Goal: Task Accomplishment & Management: Manage account settings

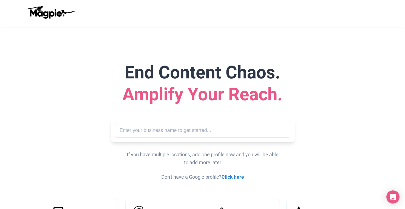
scroll to position [8, 0]
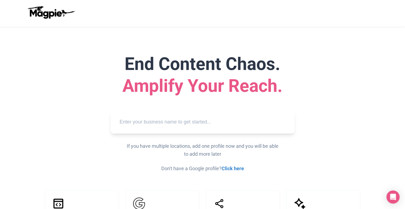
click at [179, 121] on input "text" at bounding box center [202, 122] width 175 height 15
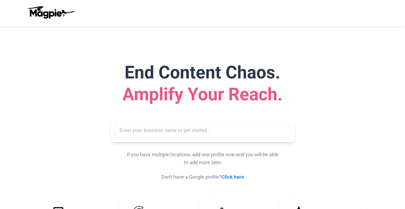
scroll to position [8, 0]
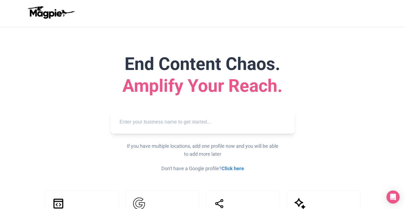
drag, startPoint x: 0, startPoint y: 0, endPoint x: 186, endPoint y: 123, distance: 223.3
click at [186, 123] on input "text" at bounding box center [202, 122] width 175 height 15
paste input "Blazing Saddles Bike Rentals & Tours"
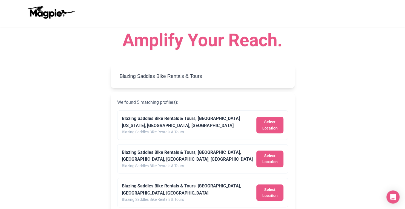
scroll to position [63, 0]
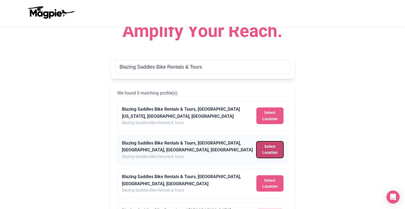
click at [273, 149] on button "Select Location" at bounding box center [269, 149] width 27 height 17
type input "Blazing Saddles Bike Rentals & Tours, Hyde Street, San Francisco, CA, USA"
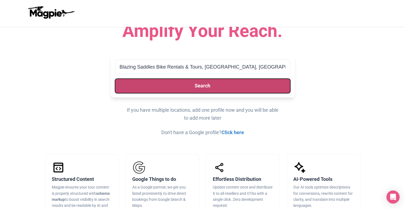
click at [217, 87] on button "Search" at bounding box center [202, 86] width 175 height 15
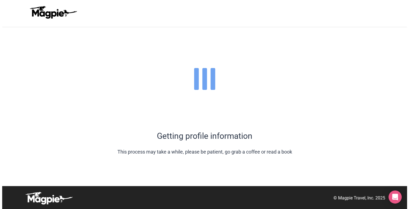
scroll to position [0, 0]
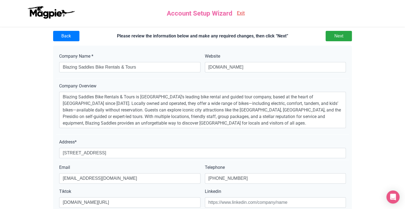
scroll to position [9, 0]
click at [340, 35] on input "Next" at bounding box center [338, 36] width 26 height 10
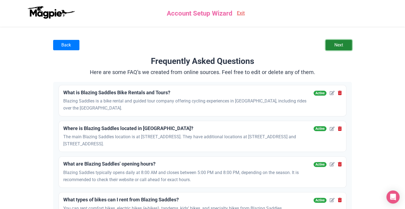
click at [344, 44] on link "Next" at bounding box center [338, 45] width 26 height 10
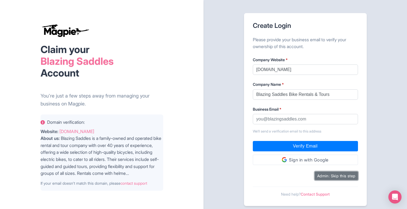
click at [339, 176] on button "Admin: Skip this step" at bounding box center [335, 176] width 43 height 8
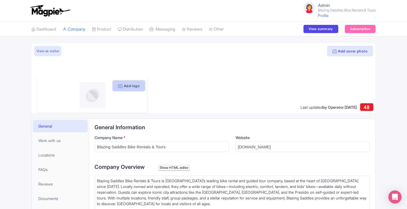
click at [127, 87] on button "Add logo" at bounding box center [129, 86] width 32 height 10
click at [111, 31] on link "Product" at bounding box center [101, 29] width 19 height 15
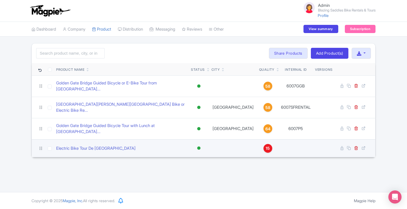
click at [263, 144] on div "15" at bounding box center [267, 148] width 9 height 9
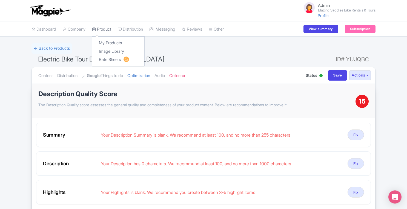
click at [109, 27] on link "Product" at bounding box center [101, 29] width 19 height 15
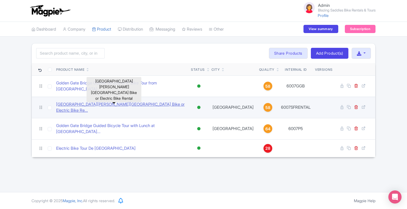
click at [138, 102] on link "San Francisco Golden Gate Bridge Bike or Electric Bike Re..." at bounding box center [121, 108] width 130 height 12
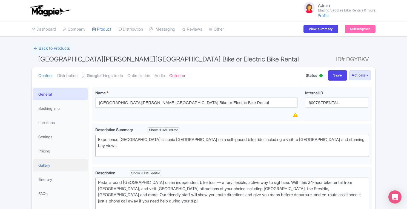
click at [50, 168] on link "Gallery" at bounding box center [60, 165] width 55 height 12
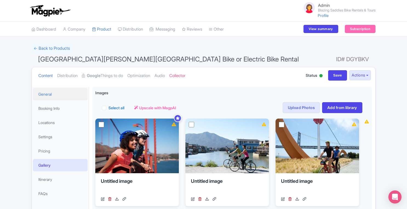
click at [49, 94] on link "General" at bounding box center [60, 94] width 55 height 12
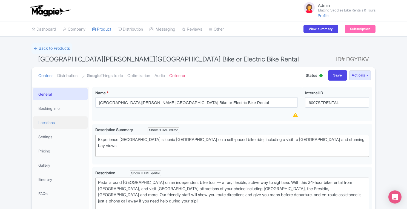
click at [49, 125] on link "Locations" at bounding box center [60, 123] width 55 height 12
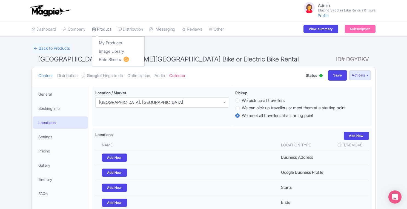
click at [102, 28] on link "Product" at bounding box center [101, 29] width 19 height 15
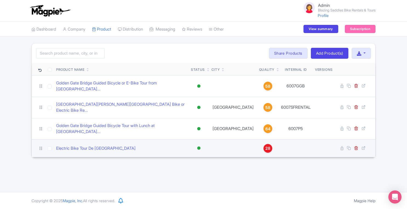
click at [265, 146] on span "28" at bounding box center [267, 149] width 5 height 6
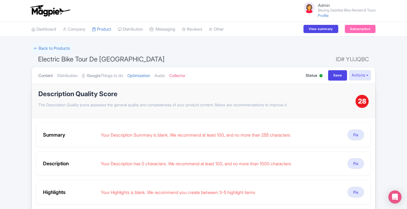
click at [47, 74] on link "Content" at bounding box center [45, 75] width 15 height 17
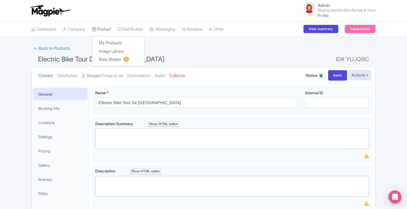
click at [104, 29] on link "Product" at bounding box center [101, 29] width 19 height 15
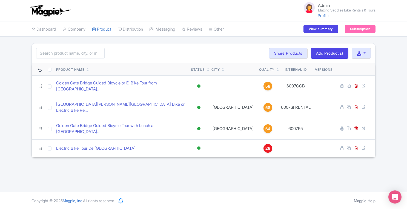
click at [321, 178] on div "Admin Blazing Saddles Bike Rentals & Tours Profile Users Settings Sign out Dash…" at bounding box center [203, 96] width 407 height 192
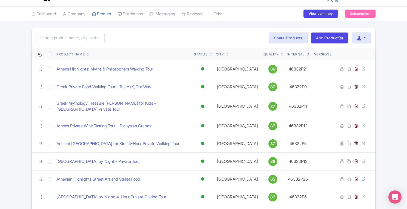
scroll to position [25, 0]
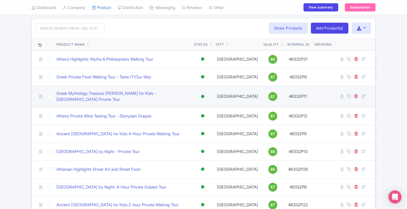
click at [270, 95] on span "87" at bounding box center [272, 97] width 5 height 6
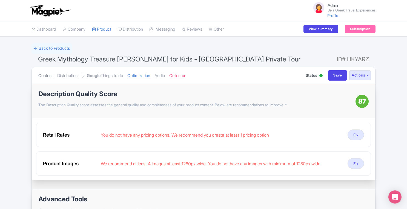
click at [48, 76] on link "Content" at bounding box center [45, 75] width 15 height 17
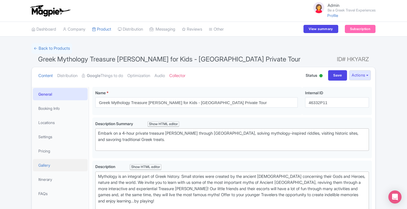
click at [53, 170] on link "Gallery" at bounding box center [60, 165] width 55 height 12
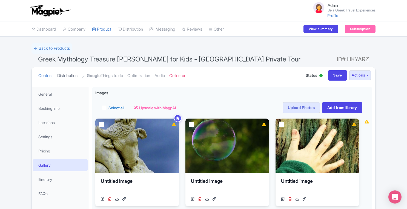
click at [75, 76] on link "Distribution" at bounding box center [67, 75] width 20 height 17
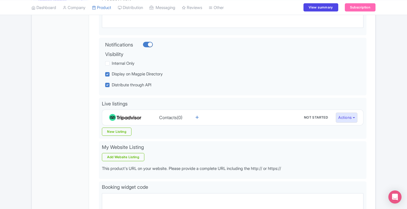
scroll to position [115, 0]
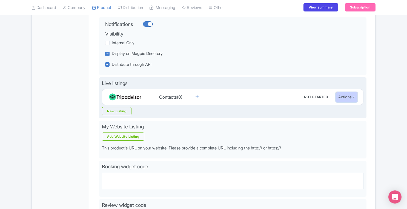
click at [350, 101] on button "Actions" at bounding box center [347, 97] width 22 height 10
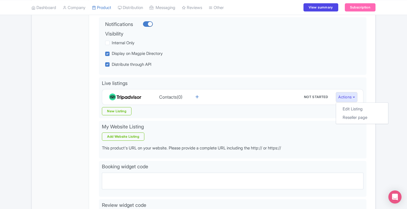
click at [380, 93] on div "← Back to Products Greek Mythology Treasure Hunt for Kids - Athens Private Tour…" at bounding box center [203, 94] width 407 height 330
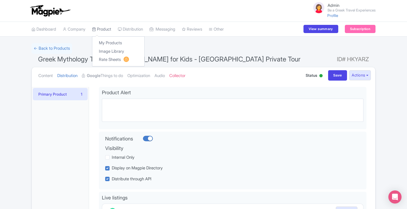
click at [109, 29] on link "Product" at bounding box center [101, 29] width 19 height 15
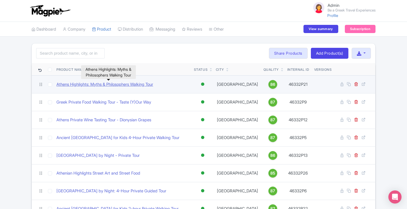
click at [150, 84] on link "Athens Highlights: Myths & Philosophers Walking Tour" at bounding box center [104, 85] width 97 height 6
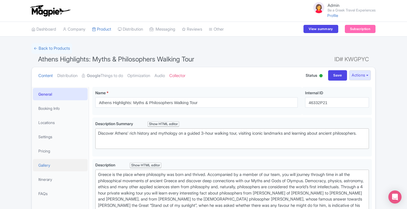
click at [49, 164] on link "Gallery" at bounding box center [60, 165] width 55 height 12
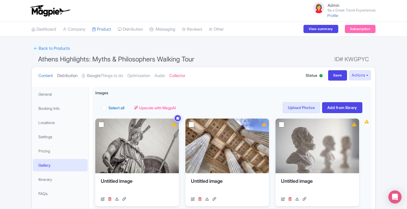
click at [66, 74] on link "Distribution" at bounding box center [67, 75] width 20 height 17
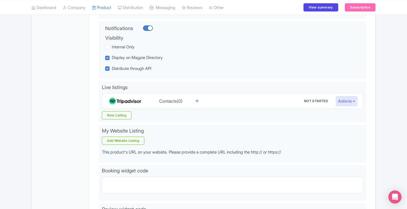
scroll to position [112, 0]
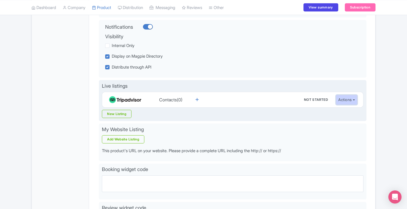
click at [347, 101] on button "Actions" at bounding box center [347, 100] width 22 height 10
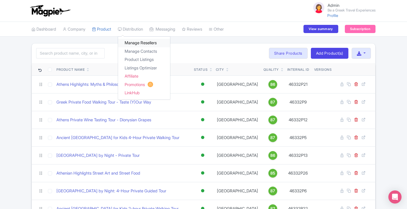
click at [136, 42] on link "Manage Resellers" at bounding box center [144, 43] width 52 height 8
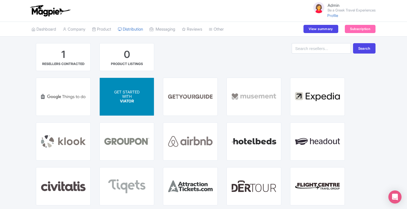
click at [128, 104] on div "GET STARTED WITH VIATOR" at bounding box center [127, 97] width 54 height 38
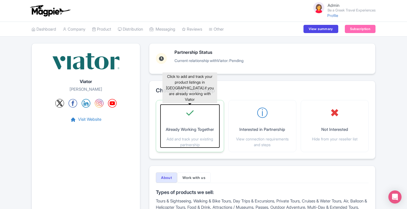
click at [189, 127] on p "Already Working Together" at bounding box center [190, 130] width 48 height 6
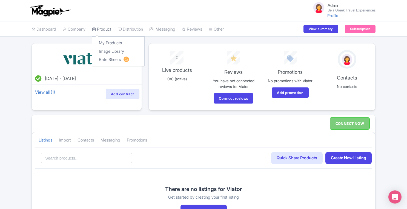
click at [106, 31] on link "Product" at bounding box center [101, 29] width 19 height 15
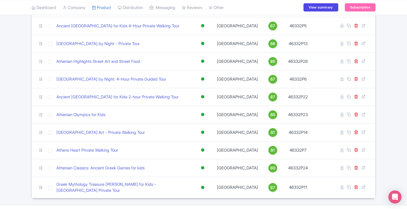
scroll to position [119, 0]
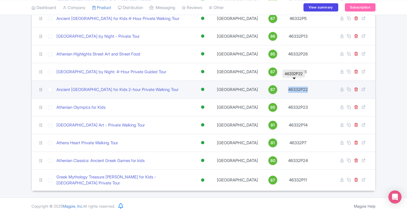
drag, startPoint x: 285, startPoint y: 88, endPoint x: 310, endPoint y: 89, distance: 25.2
click at [310, 89] on td "46332P22" at bounding box center [298, 90] width 28 height 18
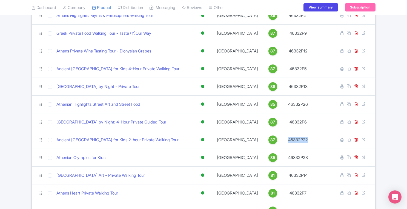
scroll to position [68, 0]
click at [391, 76] on div "Search Bulk Actions [GEOGRAPHIC_DATA] Add to Collection Translate Share Product…" at bounding box center [203, 108] width 407 height 267
